Goal: Task Accomplishment & Management: Use online tool/utility

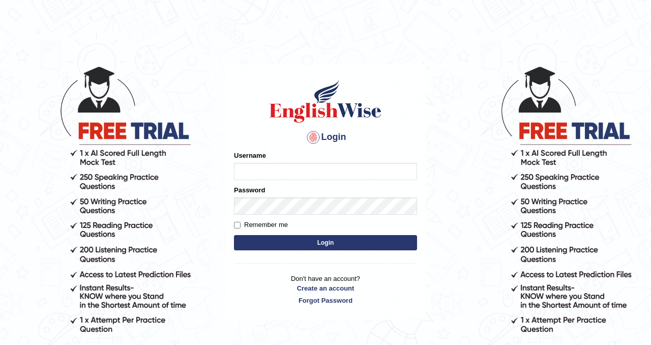
type input "Chetna09"
click at [272, 249] on button "Login" at bounding box center [325, 242] width 183 height 15
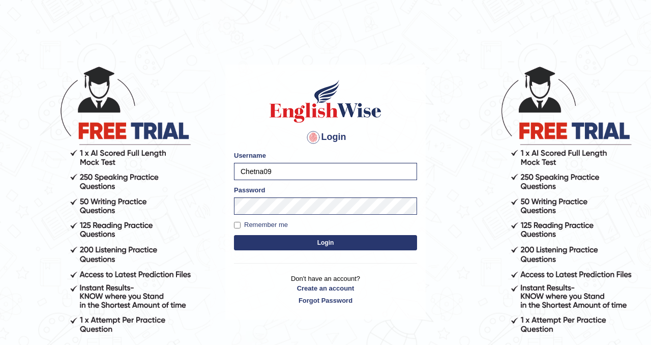
click at [293, 239] on button "Login" at bounding box center [325, 242] width 183 height 15
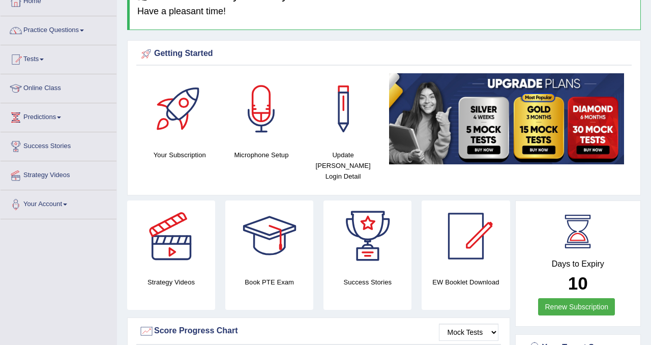
scroll to position [59, 0]
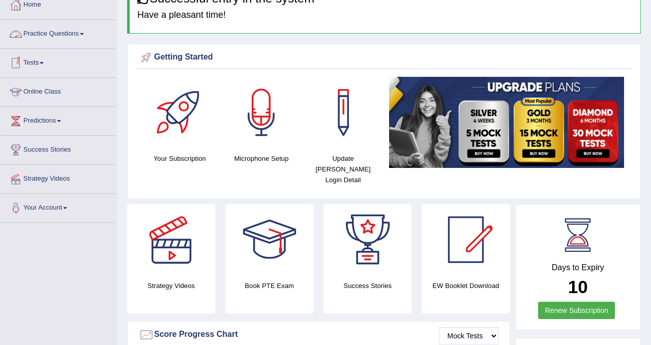
click at [76, 36] on link "Practice Questions" at bounding box center [59, 32] width 116 height 25
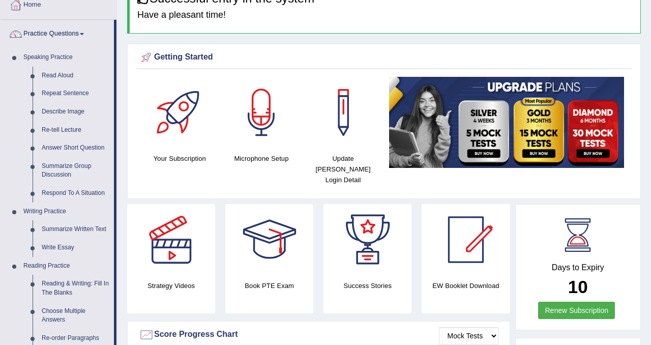
click at [76, 36] on link "Practice Questions" at bounding box center [57, 32] width 113 height 25
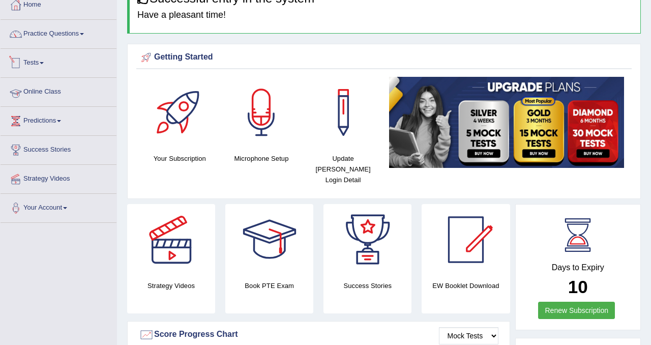
click at [50, 62] on link "Tests" at bounding box center [59, 61] width 116 height 25
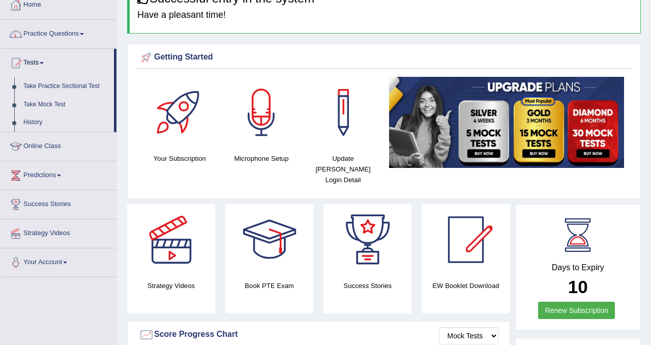
click at [57, 105] on link "Take Mock Test" at bounding box center [66, 105] width 95 height 18
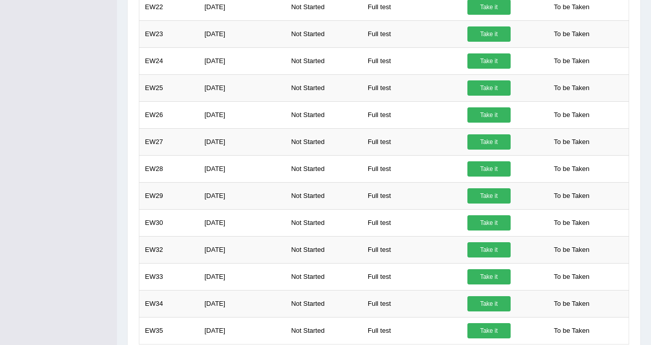
scroll to position [520, 0]
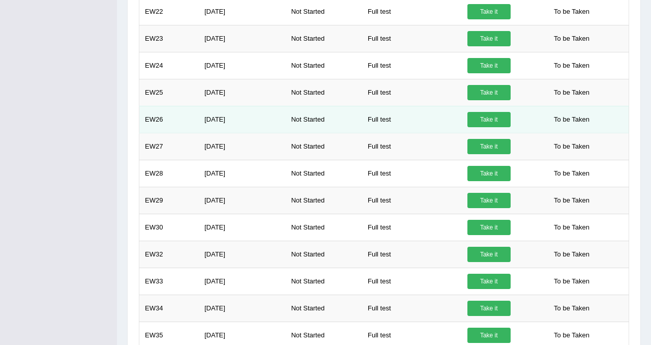
click at [498, 130] on td "Take it" at bounding box center [502, 119] width 81 height 27
click at [496, 113] on link "Take it" at bounding box center [488, 119] width 43 height 15
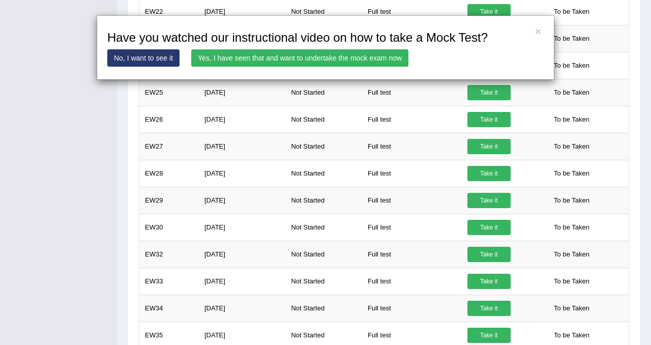
click at [381, 54] on link "Yes, I have seen that and want to undertake the mock exam now" at bounding box center [299, 57] width 217 height 17
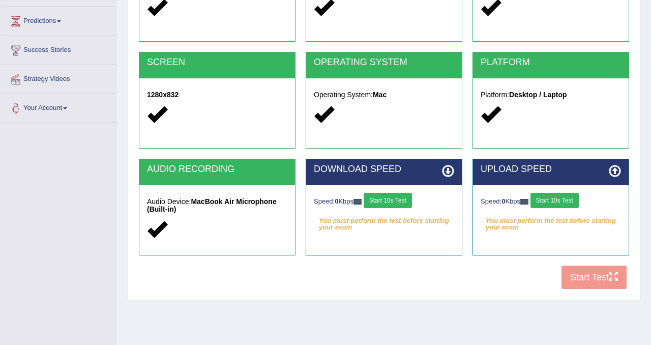
scroll to position [189, 0]
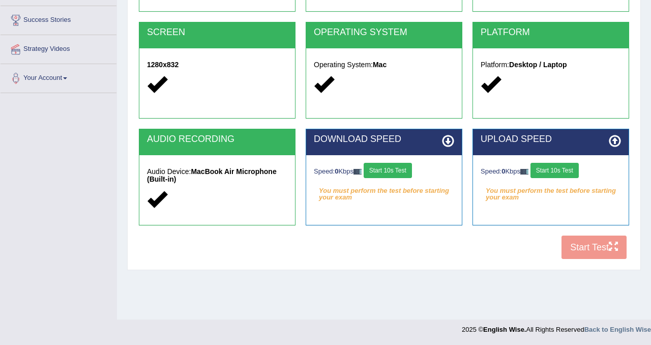
click at [394, 169] on button "Start 10s Test" at bounding box center [387, 170] width 48 height 15
click at [555, 175] on button "Start 10s Test" at bounding box center [554, 170] width 48 height 15
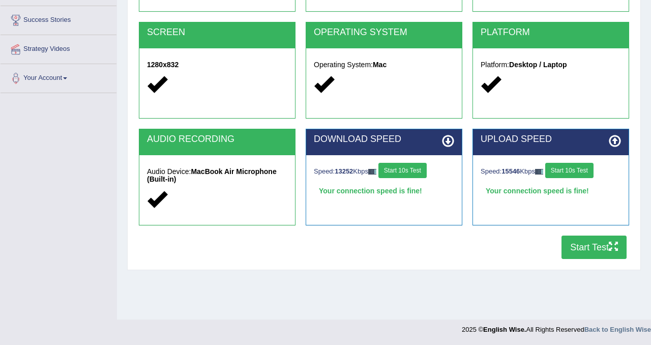
click at [587, 244] on button "Start Test" at bounding box center [593, 246] width 65 height 23
